Goal: Information Seeking & Learning: Learn about a topic

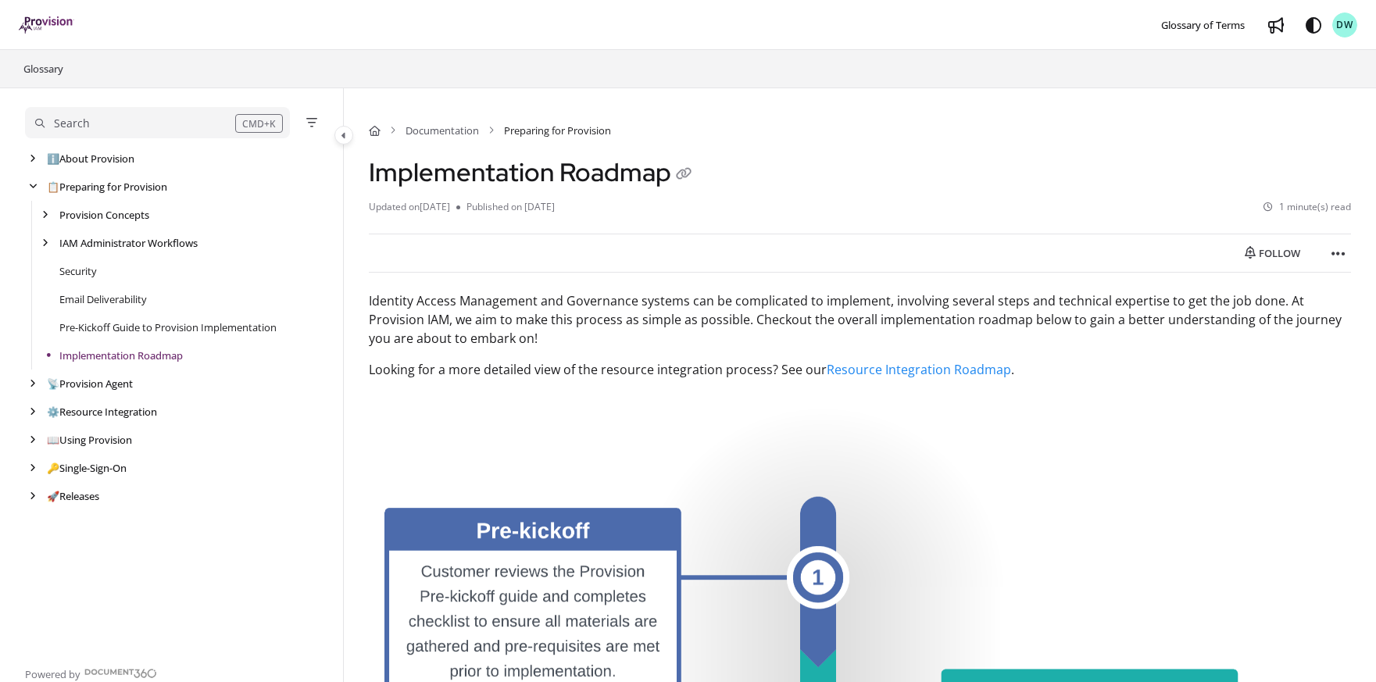
click at [92, 127] on div "Search" at bounding box center [135, 123] width 200 height 17
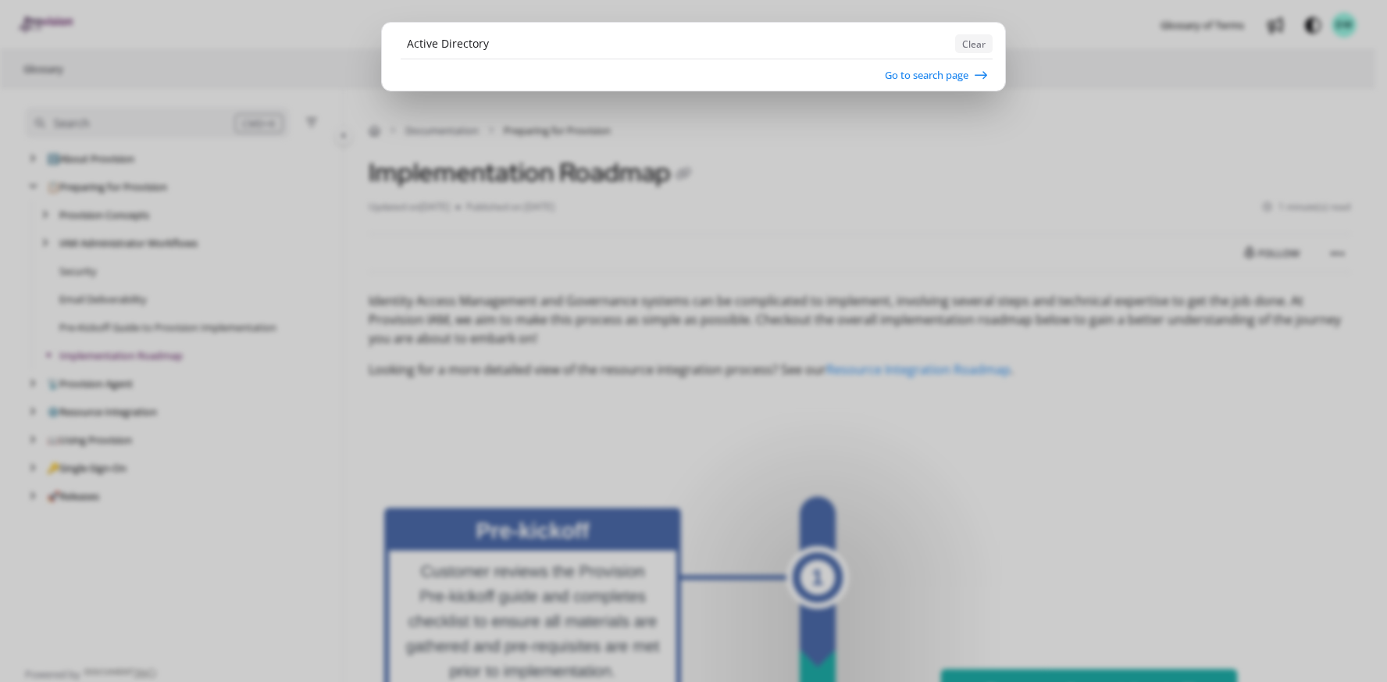
type input "Active Directory"
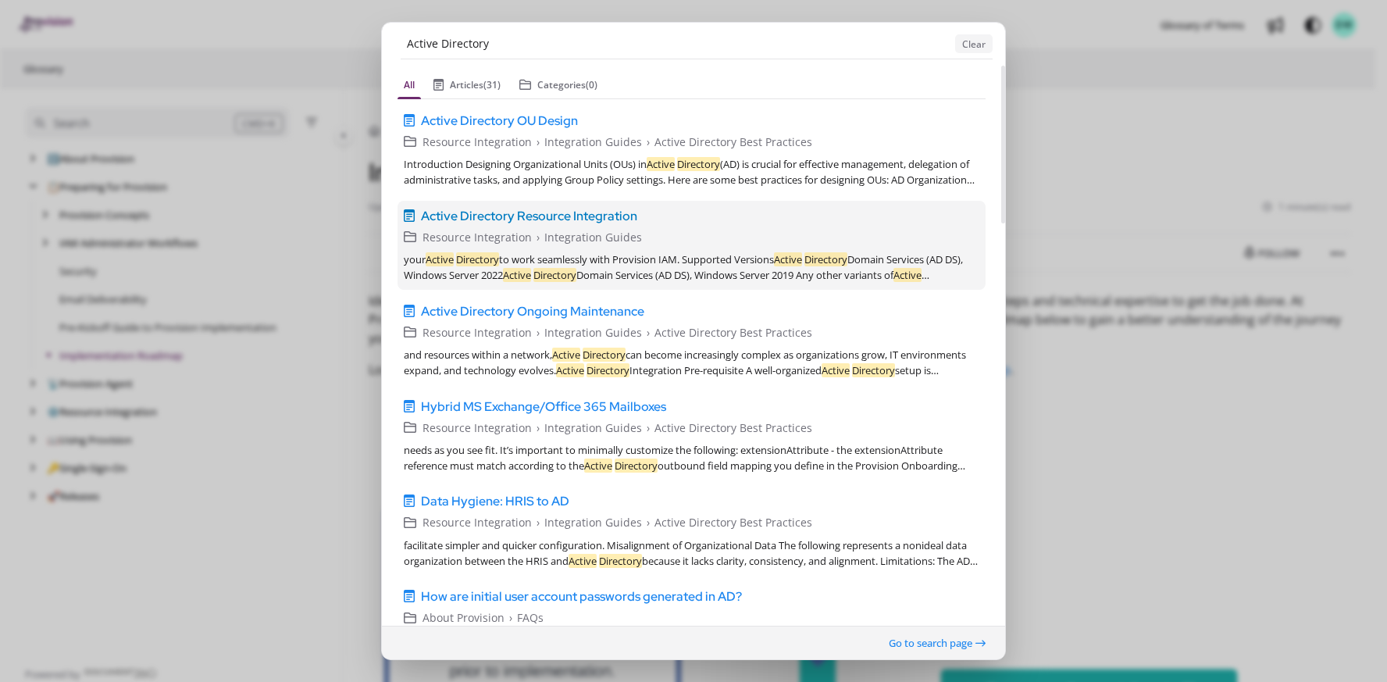
click at [569, 219] on span "Active Directory Resource Integration" at bounding box center [529, 215] width 216 height 19
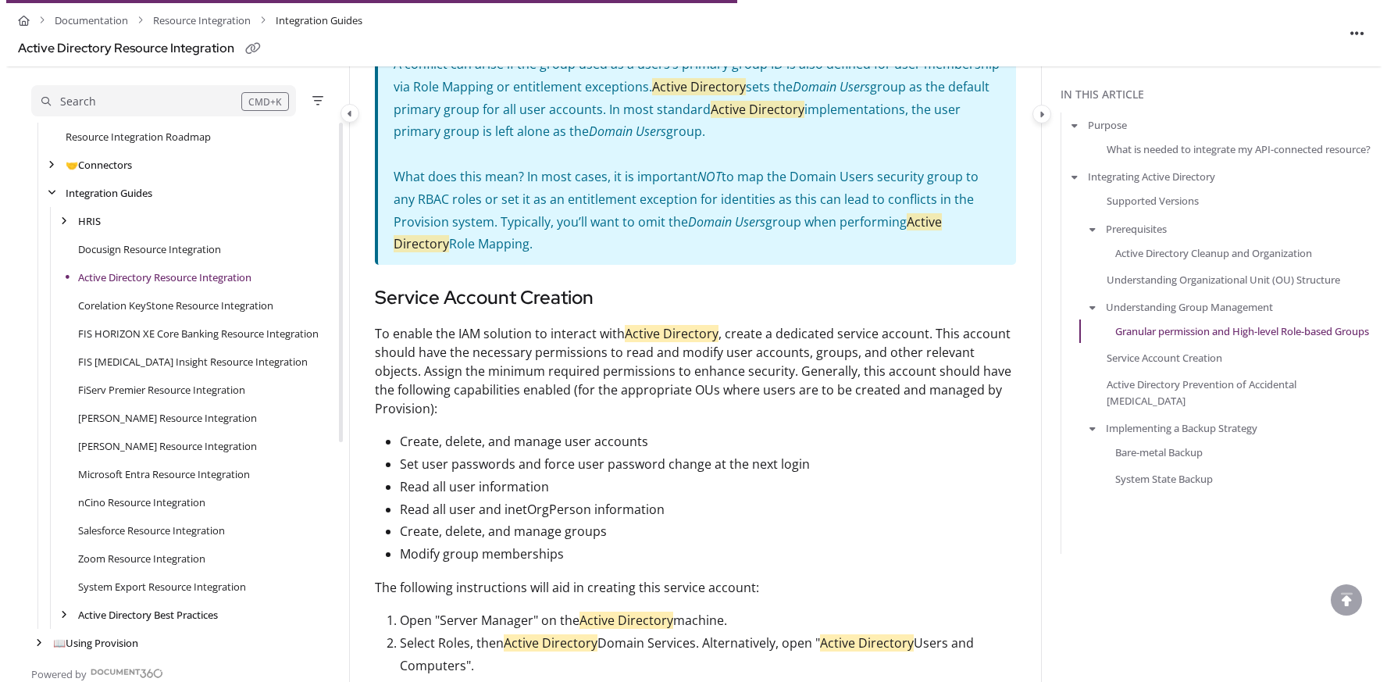
scroll to position [2322, 0]
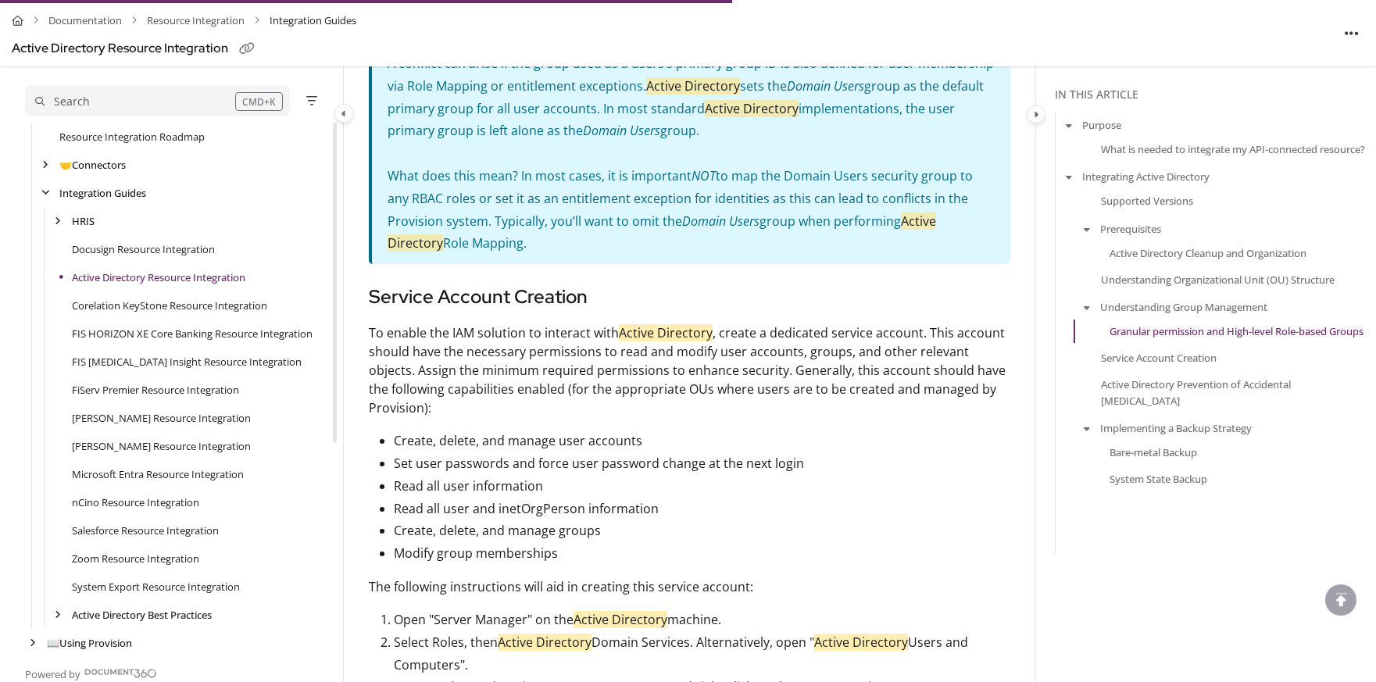
click at [127, 91] on button "Search CMD+K" at bounding box center [157, 100] width 265 height 31
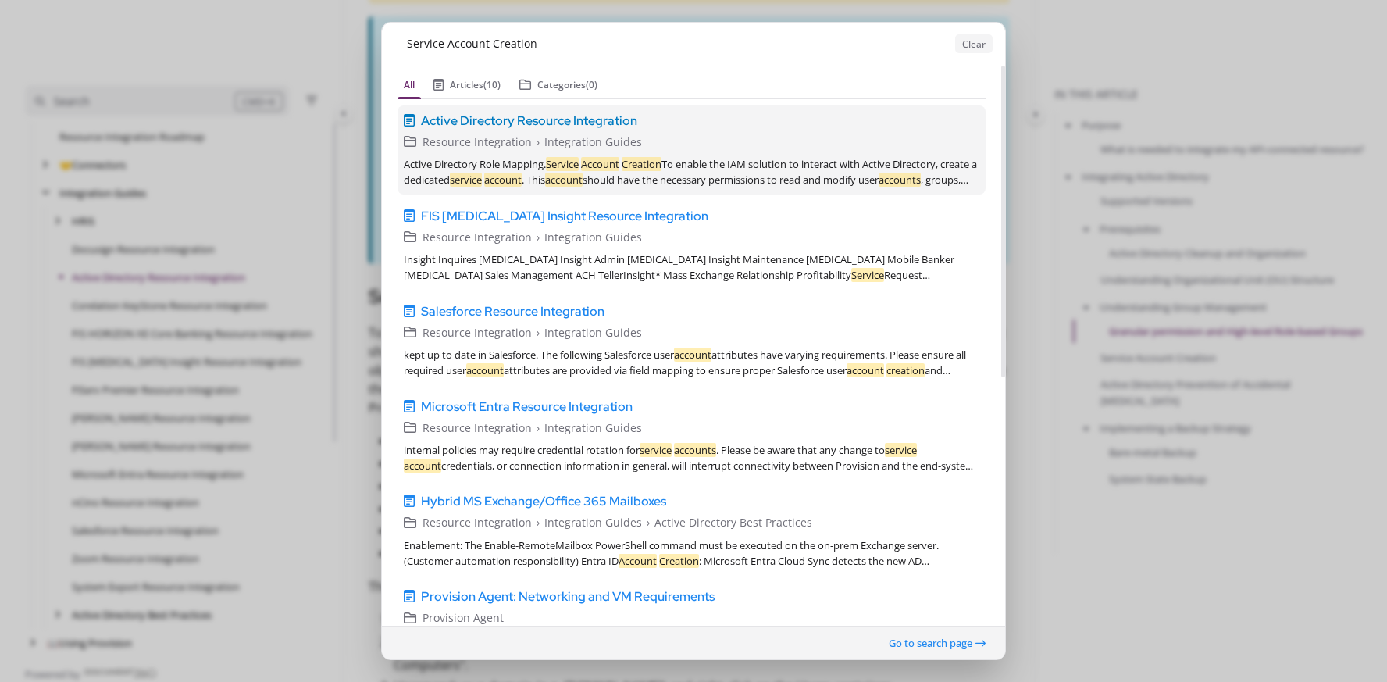
type input "Service Account Creation"
click at [543, 126] on span "Active Directory Resource Integration" at bounding box center [529, 120] width 216 height 19
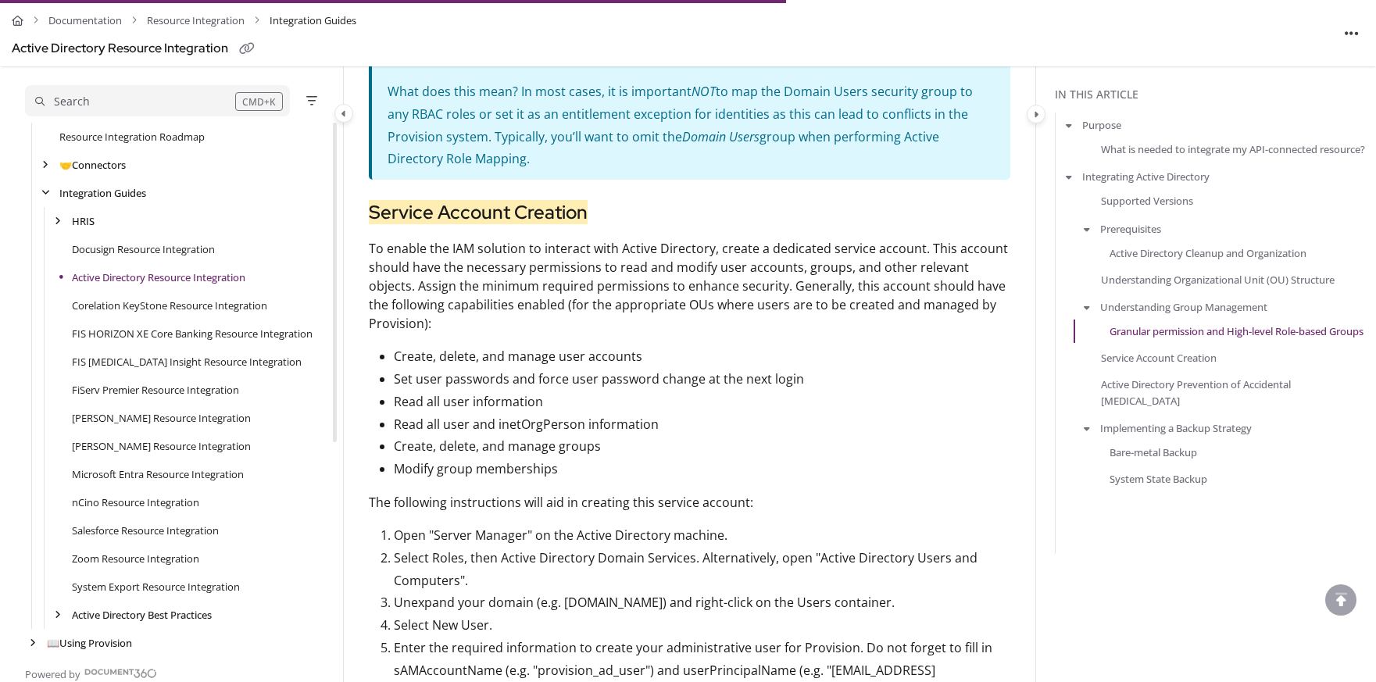
scroll to position [2493, 0]
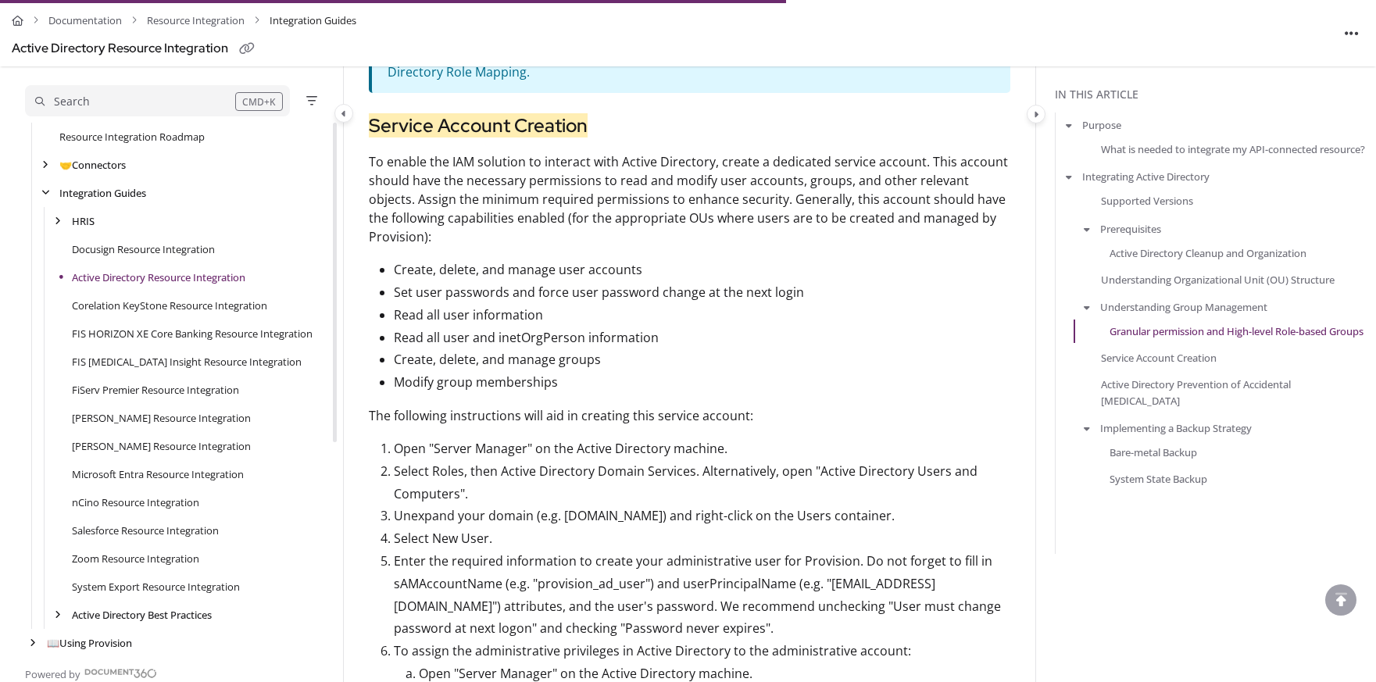
click at [870, 285] on p "Set user passwords and force user password change at the next login" at bounding box center [702, 292] width 616 height 23
